Goal: Find specific page/section: Find specific page/section

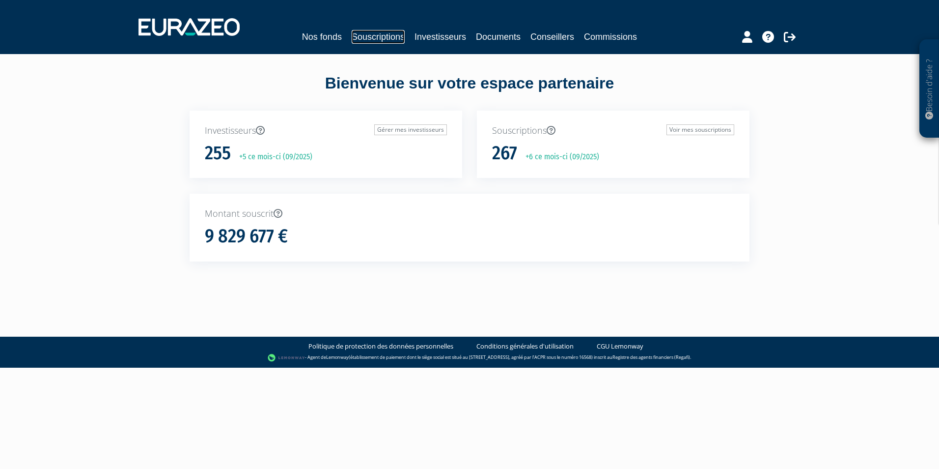
click at [384, 33] on link "Souscriptions" at bounding box center [378, 37] width 53 height 14
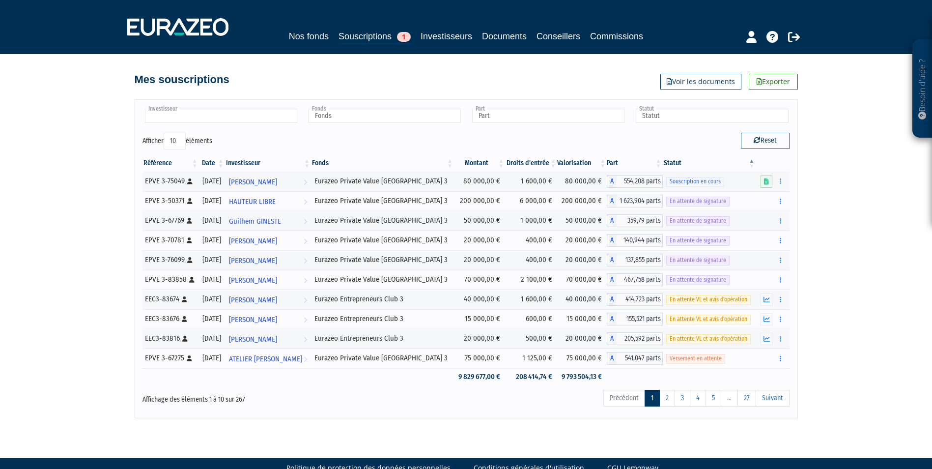
click at [263, 117] on input "text" at bounding box center [221, 116] width 152 height 14
type input "grunw"
click at [199, 129] on li "[PERSON_NAME] ALD" at bounding box center [220, 131] width 155 height 12
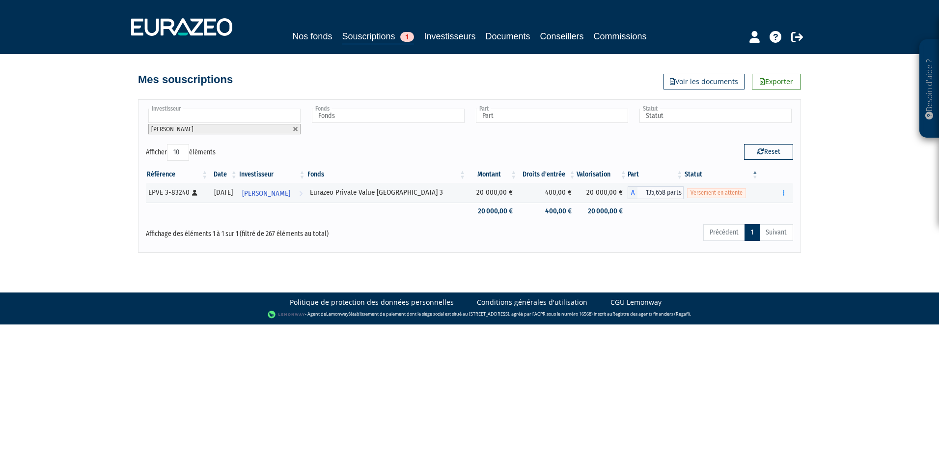
click at [295, 129] on link at bounding box center [296, 129] width 6 height 6
type input "Investisseur"
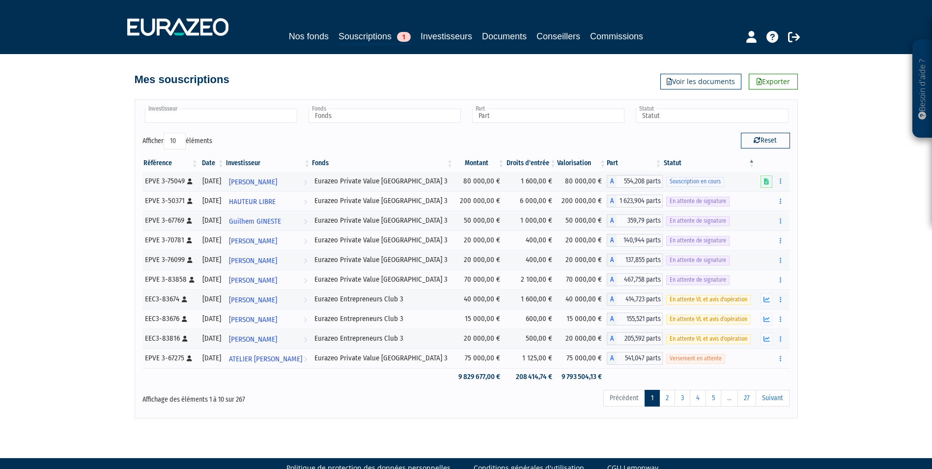
click at [257, 116] on input "text" at bounding box center [221, 116] width 152 height 14
type input "[PERSON_NAME]"
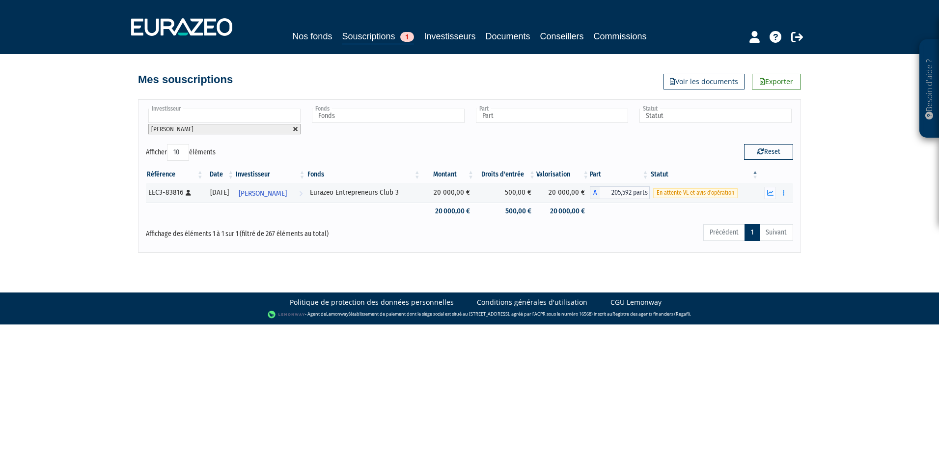
click at [298, 131] on link at bounding box center [296, 129] width 6 height 6
type input "Investisseur"
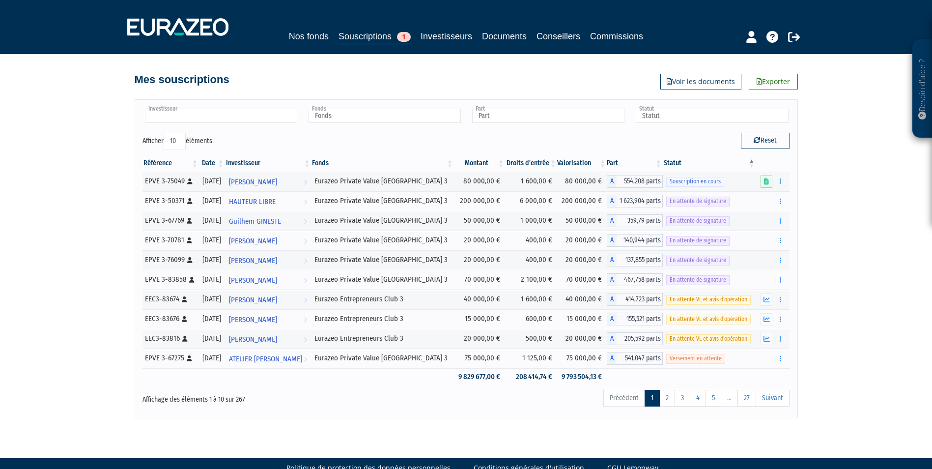
click at [262, 119] on input "text" at bounding box center [221, 116] width 152 height 14
type input "michard"
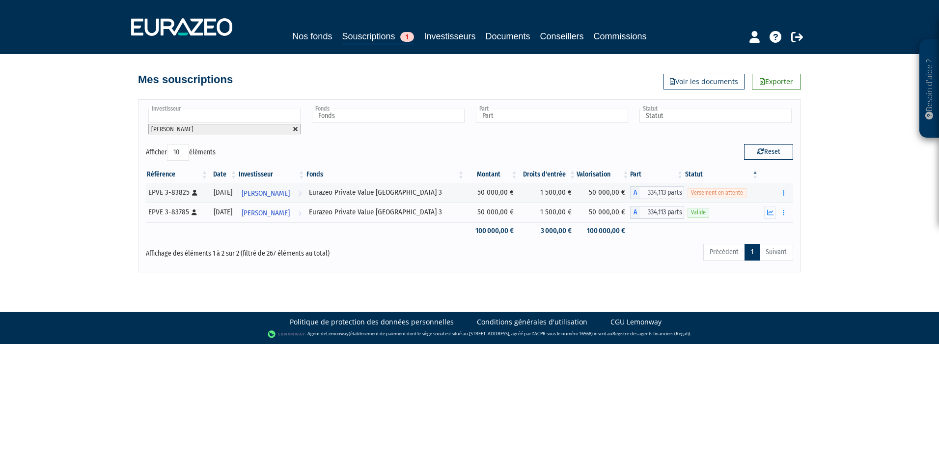
click at [294, 128] on link at bounding box center [296, 129] width 6 height 6
type input "Investisseur"
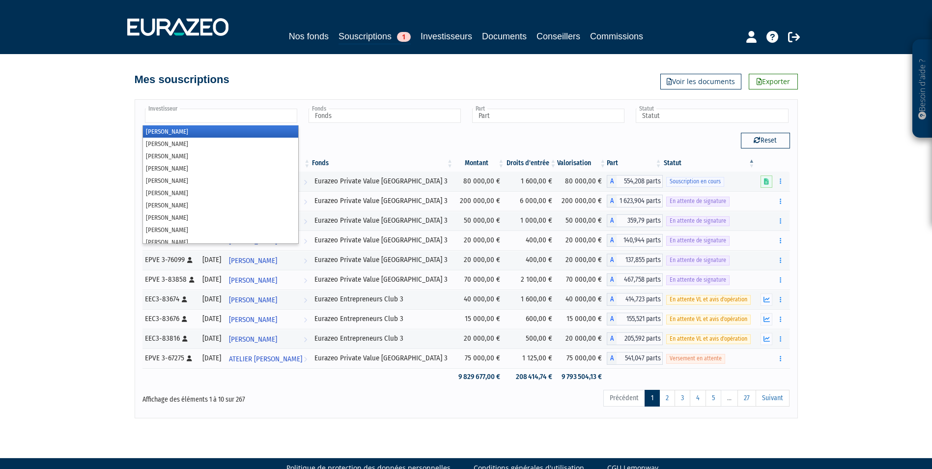
click at [267, 116] on input "text" at bounding box center [221, 116] width 152 height 14
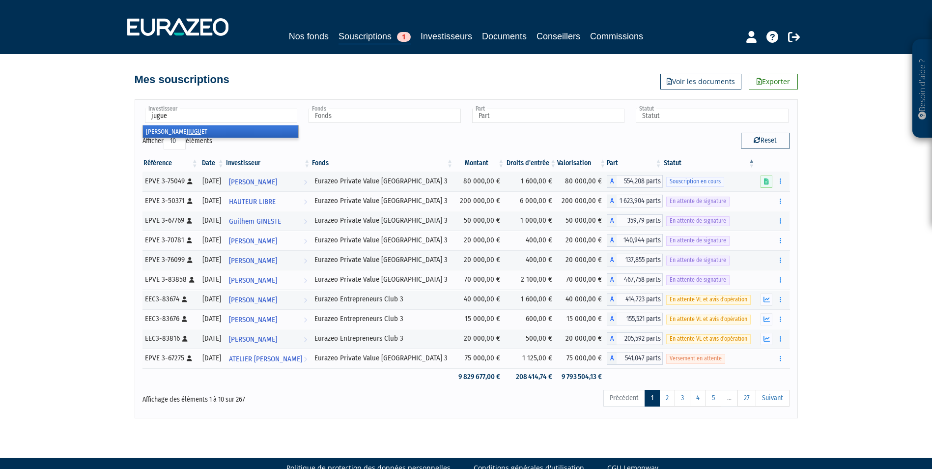
type input "juguet"
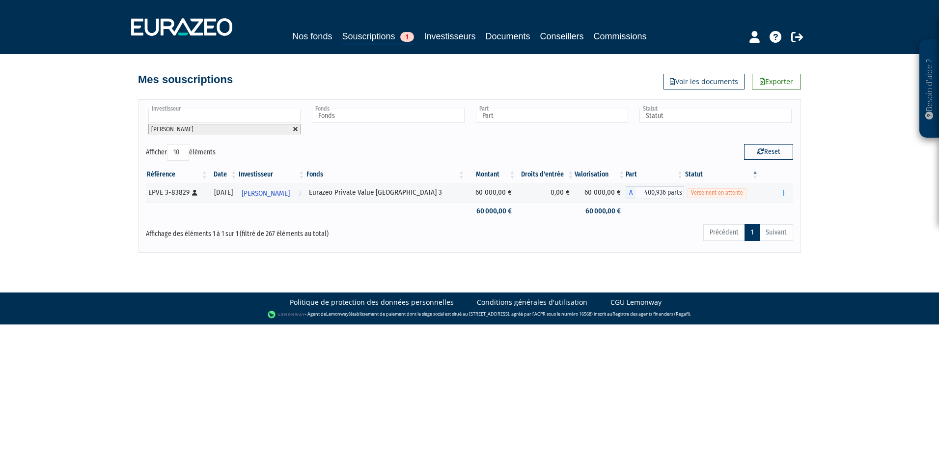
click at [293, 130] on link at bounding box center [296, 129] width 6 height 6
type input "Investisseur"
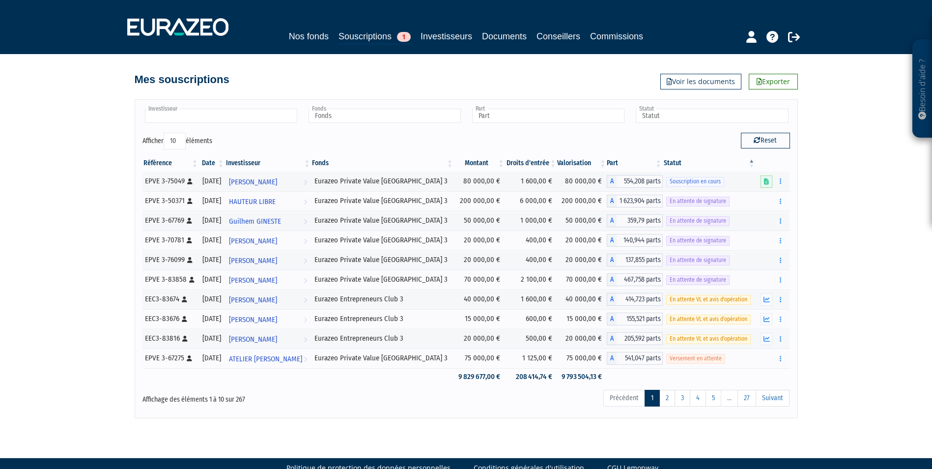
click at [258, 124] on li at bounding box center [221, 116] width 152 height 15
type input "parent"
